Goal: Find contact information: Find contact information

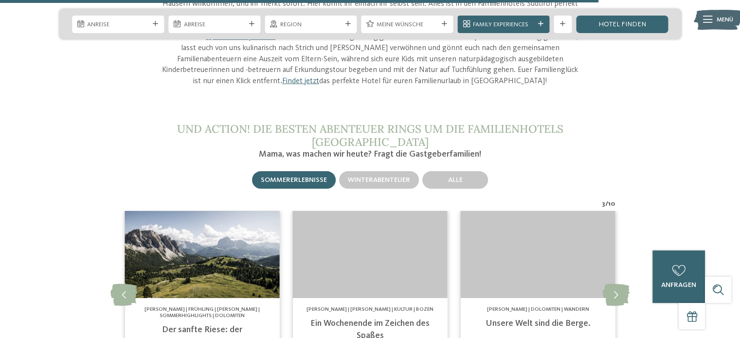
scroll to position [4024, 0]
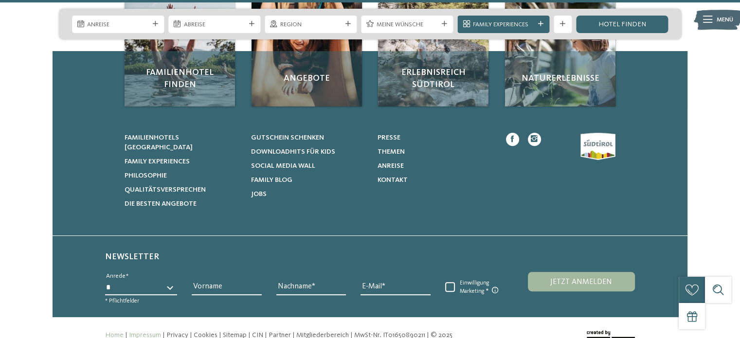
click at [148, 332] on link "Impressum" at bounding box center [145, 335] width 32 height 7
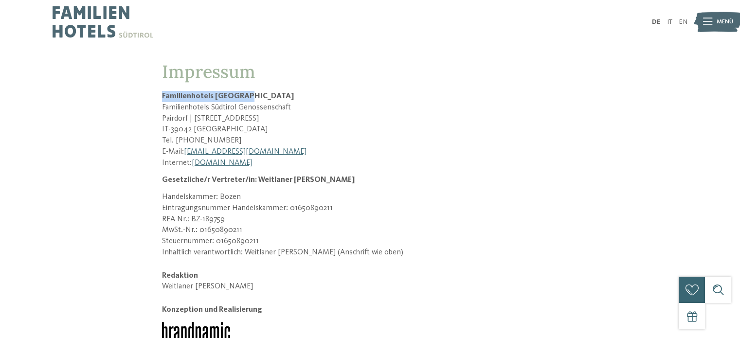
drag, startPoint x: 246, startPoint y: 95, endPoint x: 161, endPoint y: 94, distance: 84.6
click at [162, 94] on h2 "Familienhotels [GEOGRAPHIC_DATA]" at bounding box center [370, 96] width 416 height 11
copy h2 "Familienhotels [GEOGRAPHIC_DATA]"
drag, startPoint x: 217, startPoint y: 132, endPoint x: 191, endPoint y: 132, distance: 26.8
click at [191, 132] on p "IT-39042 Brixen" at bounding box center [370, 129] width 416 height 11
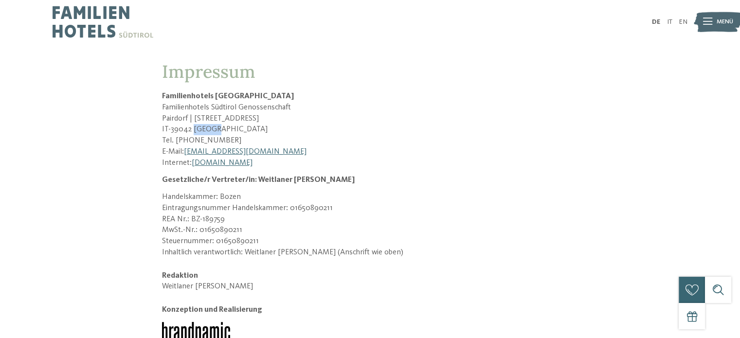
copy p "Brixen"
drag, startPoint x: 261, startPoint y: 243, endPoint x: 214, endPoint y: 240, distance: 47.7
click at [214, 240] on p "Steuernummer: 01650890211" at bounding box center [370, 241] width 416 height 11
click at [237, 229] on p "MwSt.-Nr.: 01650890211" at bounding box center [370, 230] width 416 height 11
drag, startPoint x: 238, startPoint y: 228, endPoint x: 199, endPoint y: 231, distance: 39.5
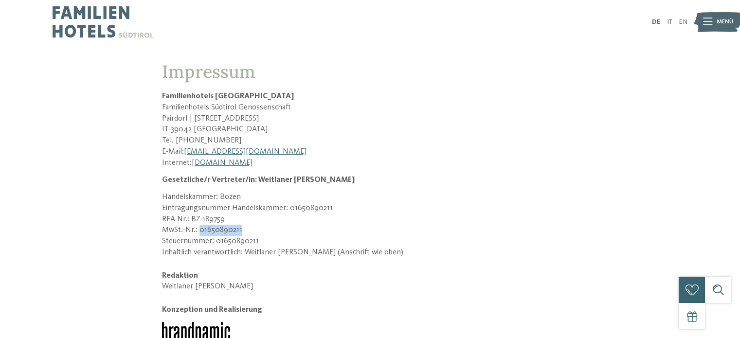
click at [199, 231] on p "MwSt.-Nr.: 01650890211" at bounding box center [370, 230] width 416 height 11
copy p "01650890211"
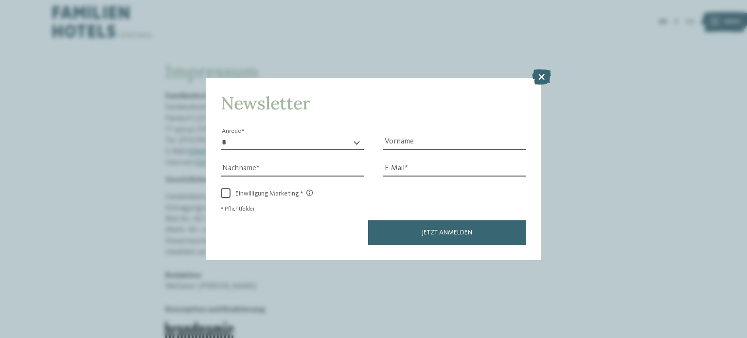
drag, startPoint x: 538, startPoint y: 75, endPoint x: 549, endPoint y: 59, distance: 19.3
click at [540, 73] on icon at bounding box center [541, 77] width 19 height 16
